Goal: Task Accomplishment & Management: Manage account settings

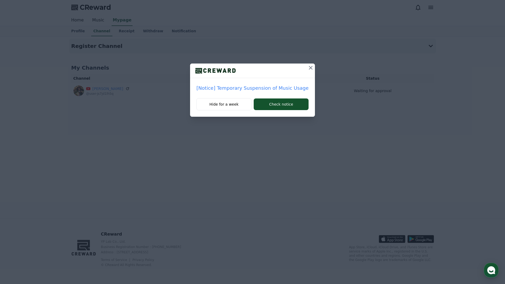
click at [309, 69] on icon at bounding box center [311, 68] width 4 height 4
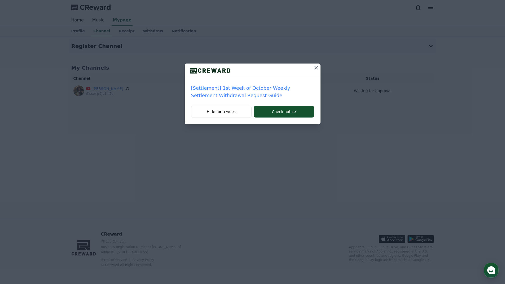
click at [315, 68] on icon at bounding box center [316, 68] width 6 height 6
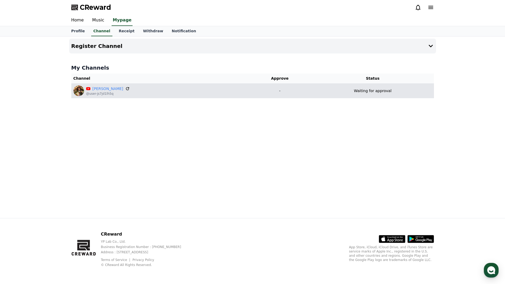
click at [125, 88] on icon at bounding box center [127, 88] width 5 height 5
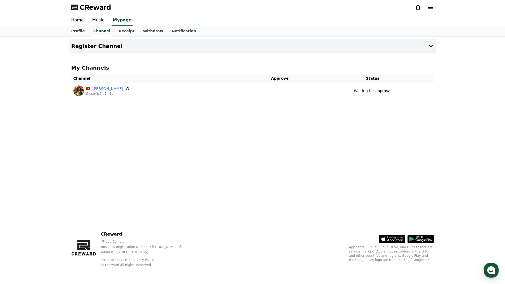
click at [185, 113] on div "Register Channel My Channels Channel Approve Status [PERSON_NAME] @user-js7jd1l…" at bounding box center [252, 128] width 371 height 182
click at [148, 31] on link "Withdraw" at bounding box center [153, 31] width 29 height 10
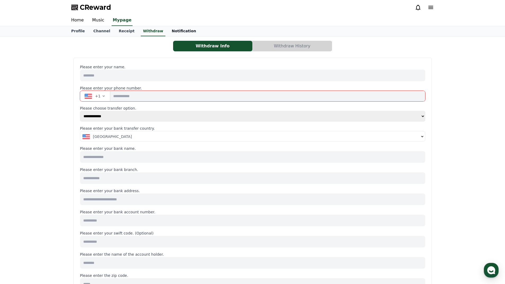
click at [182, 34] on link "Notification" at bounding box center [183, 31] width 33 height 10
click at [177, 32] on link "Notification" at bounding box center [184, 31] width 29 height 10
